Goal: Communication & Community: Answer question/provide support

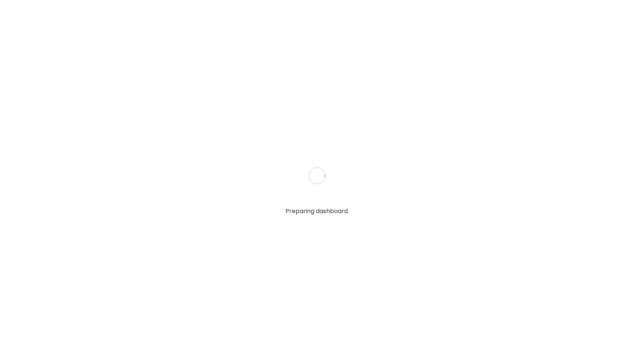
type input "**********"
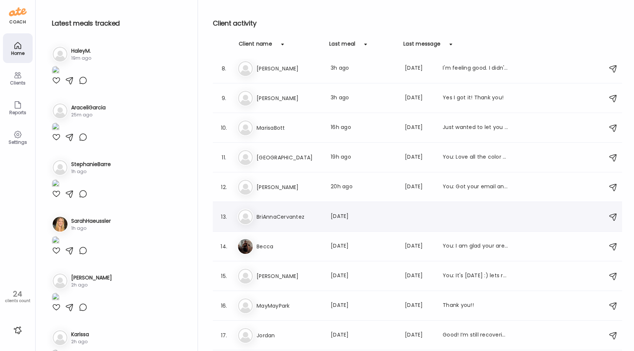
scroll to position [216, 0]
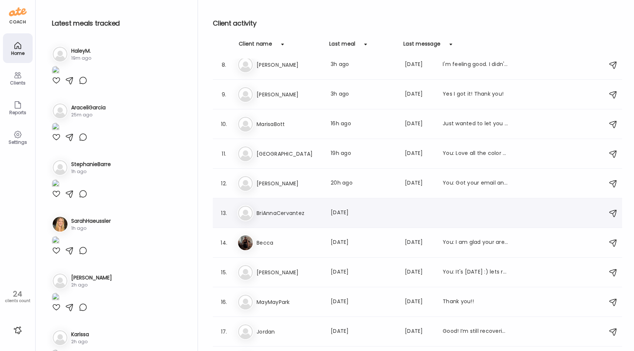
click at [309, 220] on div "Br BriAnnaCervantez Last meal: [DATE]" at bounding box center [418, 213] width 362 height 16
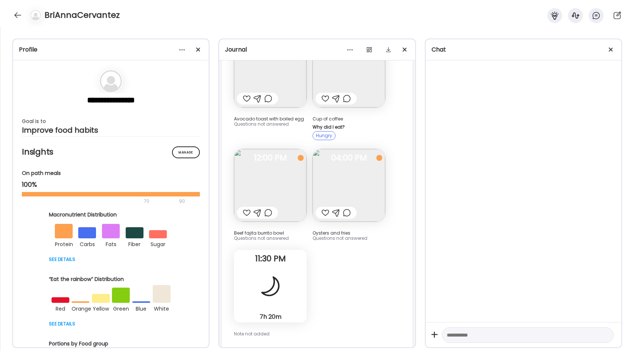
scroll to position [97, 0]
click at [280, 190] on img at bounding box center [270, 185] width 73 height 73
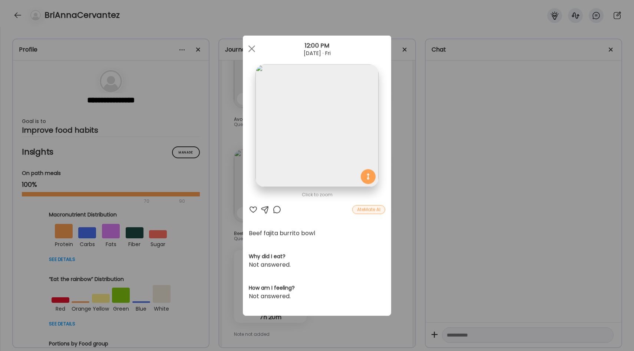
click at [411, 166] on div "Ate Coach Dashboard Wahoo! It’s official Take a moment to set up your Coach Pro…" at bounding box center [317, 175] width 634 height 351
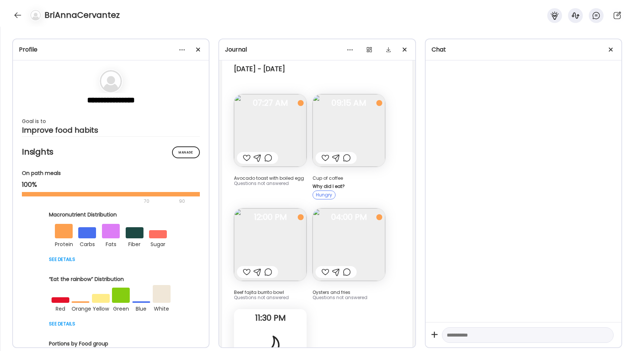
scroll to position [0, 0]
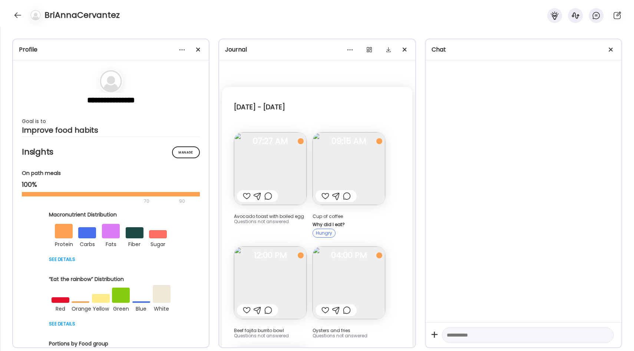
click at [284, 269] on img at bounding box center [270, 282] width 73 height 73
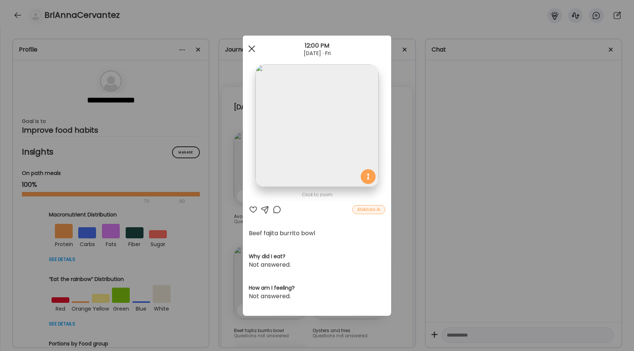
click at [253, 50] on span at bounding box center [251, 48] width 7 height 7
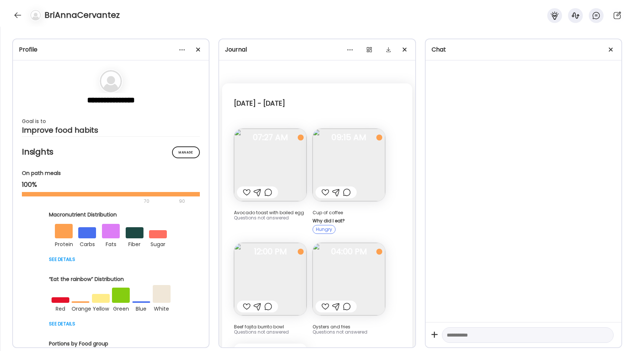
scroll to position [4, 0]
click at [281, 170] on img at bounding box center [270, 164] width 73 height 73
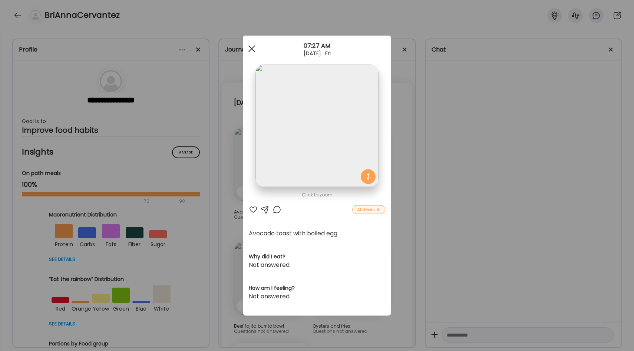
click at [252, 50] on span at bounding box center [251, 48] width 7 height 7
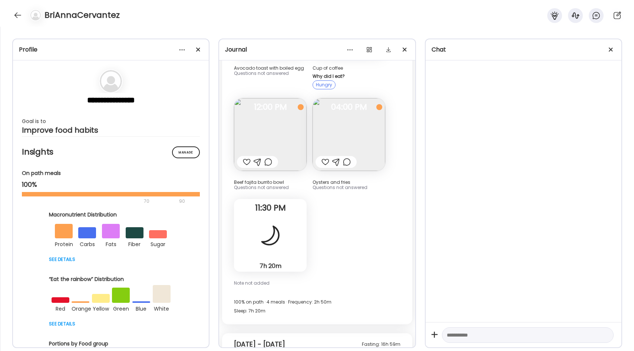
scroll to position [149, 0]
click at [339, 129] on img at bounding box center [348, 134] width 73 height 73
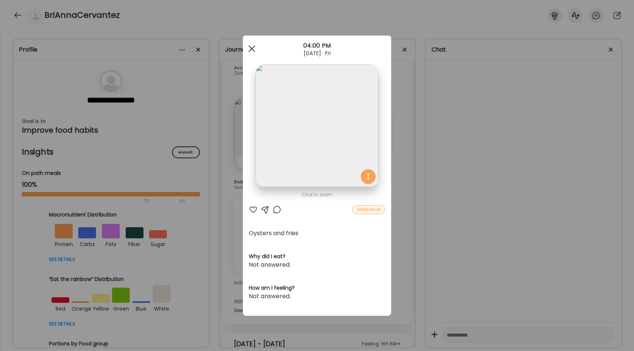
click at [253, 51] on div at bounding box center [251, 49] width 15 height 15
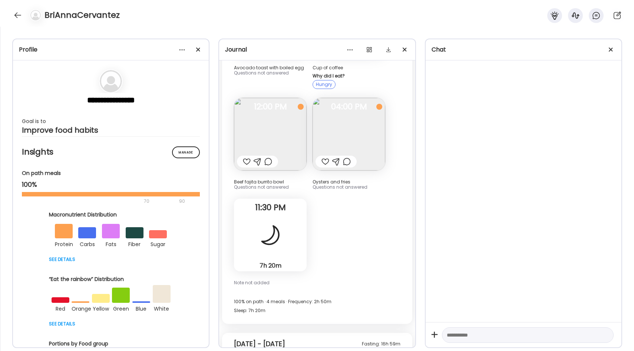
scroll to position [157, 0]
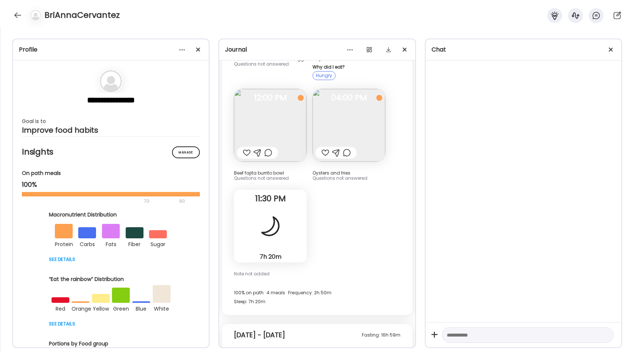
click at [353, 121] on img at bounding box center [348, 125] width 73 height 73
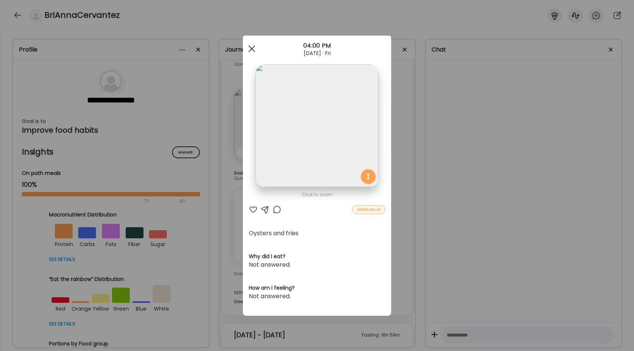
click at [252, 47] on span at bounding box center [251, 48] width 7 height 7
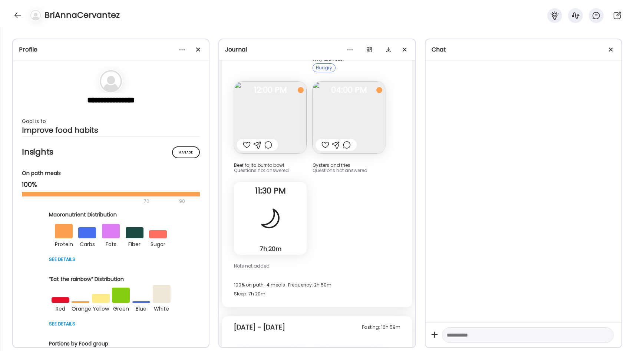
click at [328, 191] on div "[DATE] - [DATE] Avocado toast with boiled egg Questions not answered 07:27 AM C…" at bounding box center [317, 114] width 190 height 385
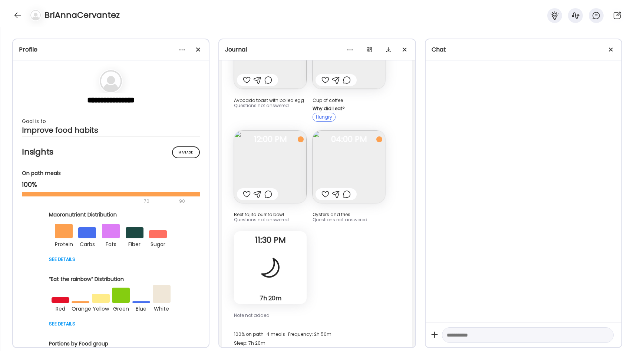
scroll to position [295, 0]
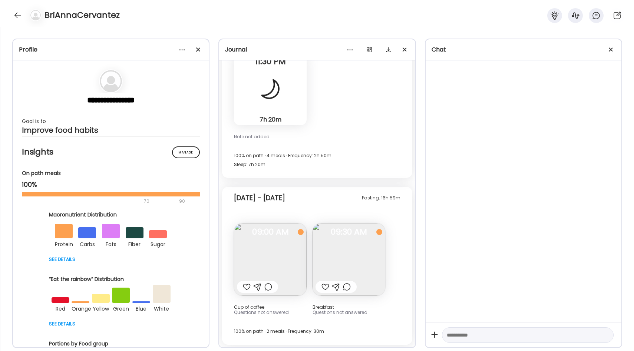
click at [499, 338] on textarea at bounding box center [521, 335] width 149 height 9
type textarea "**********"
click at [606, 50] on div at bounding box center [610, 49] width 15 height 15
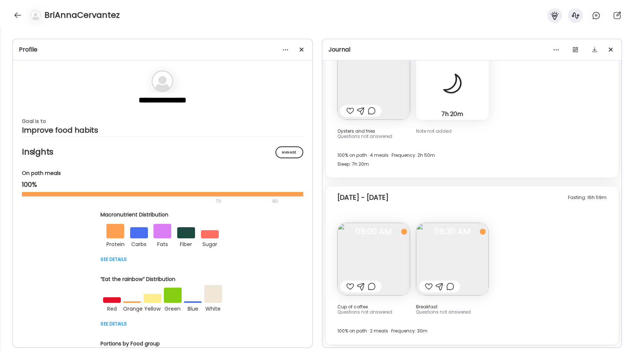
scroll to position [194, 0]
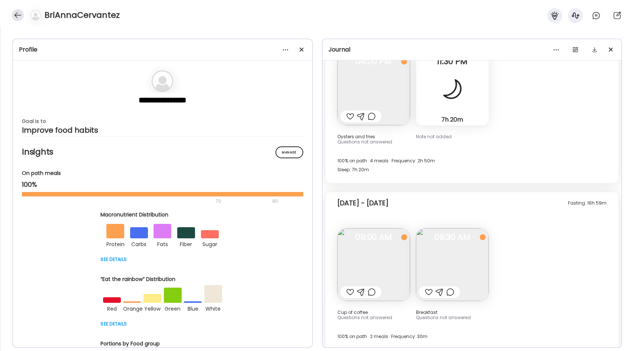
click at [16, 13] on div at bounding box center [18, 15] width 12 height 12
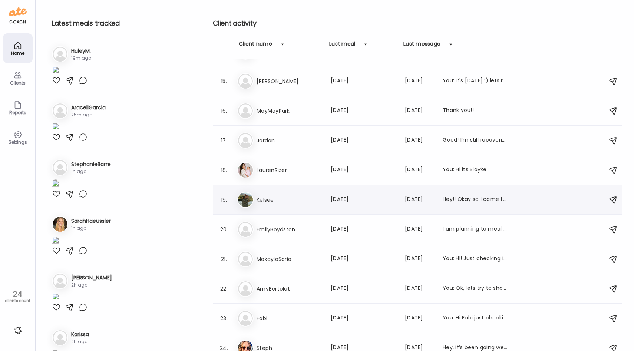
scroll to position [415, 0]
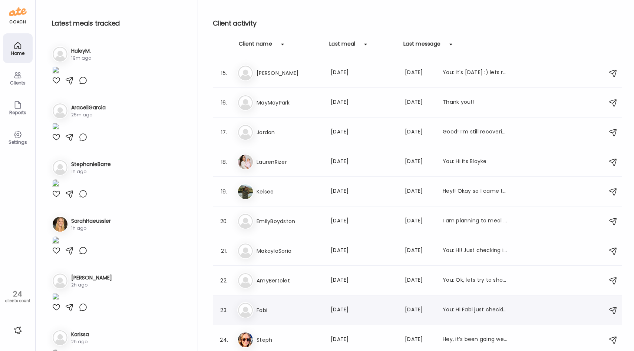
click at [292, 307] on h3 "Fabi" at bounding box center [288, 310] width 65 height 9
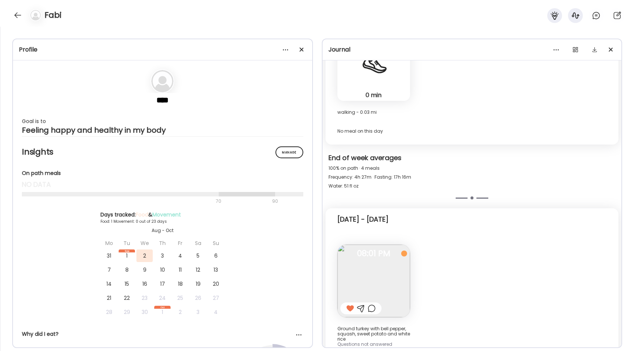
scroll to position [3197, 0]
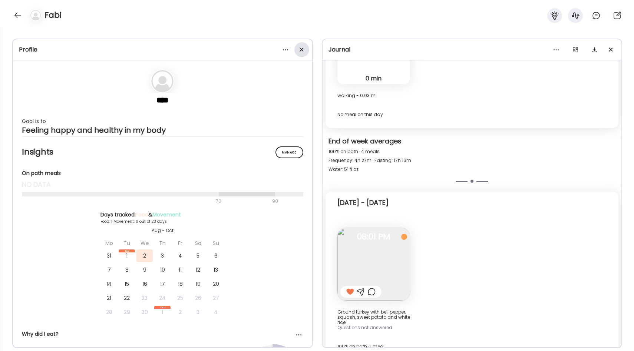
click at [301, 53] on div at bounding box center [301, 49] width 15 height 15
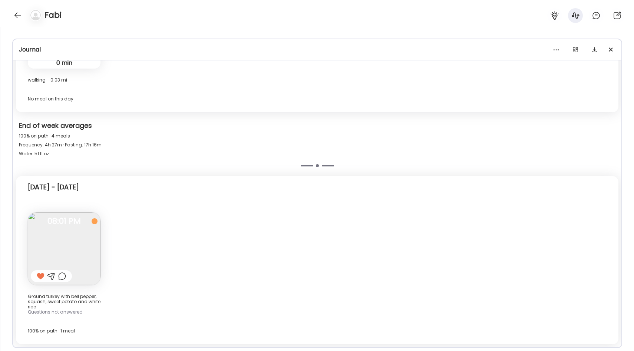
scroll to position [3102, 0]
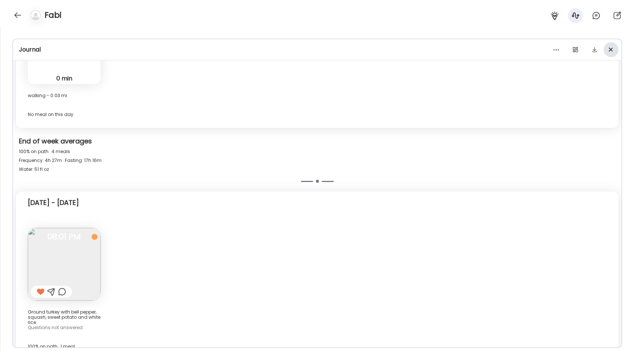
click at [608, 50] on div at bounding box center [610, 49] width 15 height 15
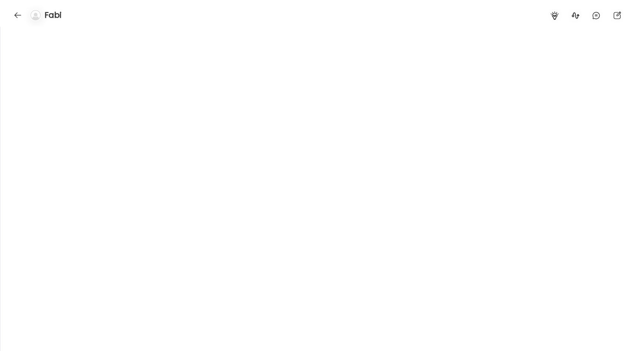
scroll to position [4401, 0]
click at [19, 17] on div at bounding box center [18, 15] width 12 height 12
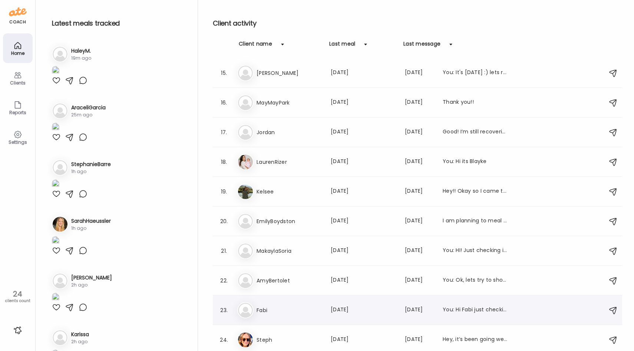
click at [283, 314] on h3 "Fabi" at bounding box center [288, 310] width 65 height 9
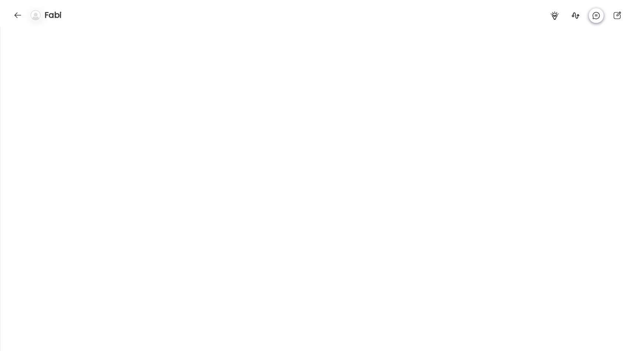
click at [599, 17] on icon at bounding box center [596, 15] width 7 height 7
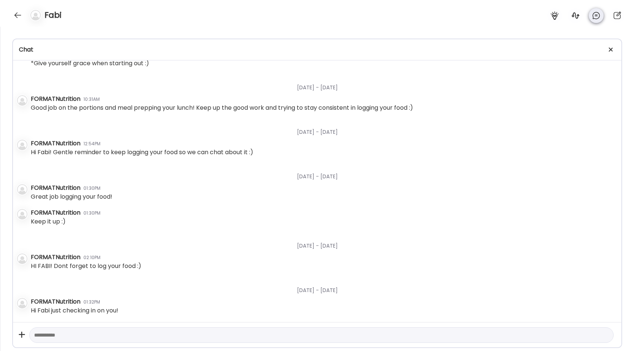
scroll to position [112, 0]
click at [15, 17] on div at bounding box center [18, 15] width 12 height 12
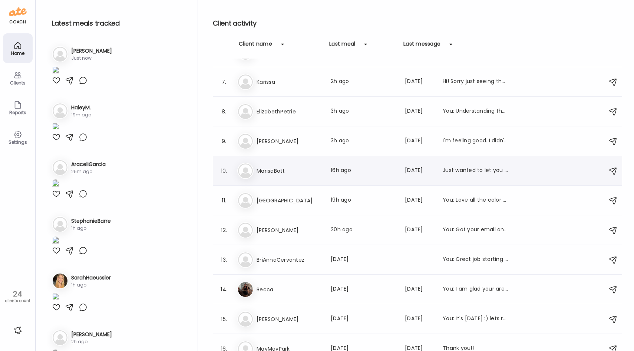
scroll to position [0, 0]
